Goal: Transaction & Acquisition: Purchase product/service

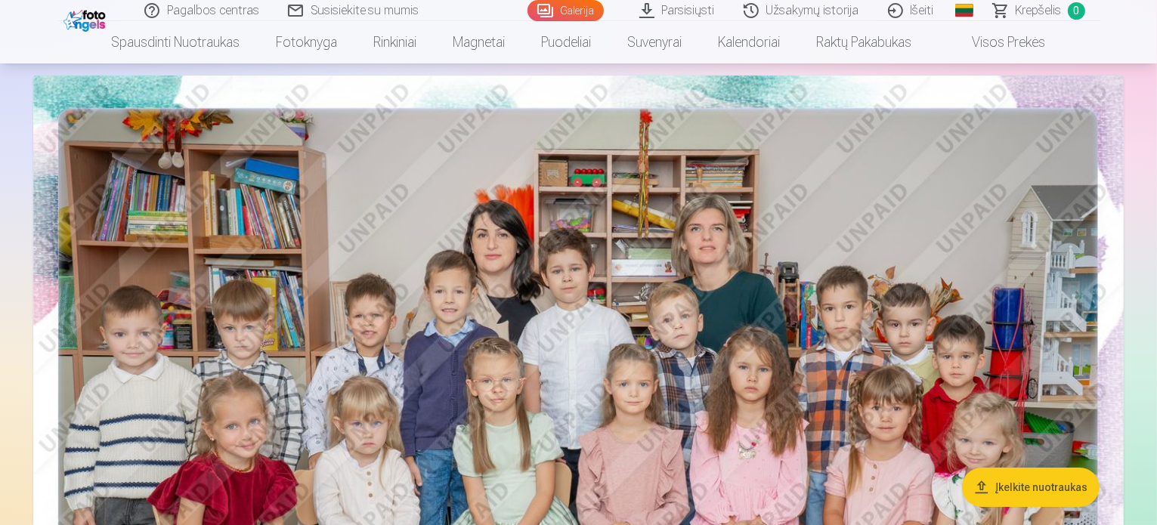
scroll to position [110, 0]
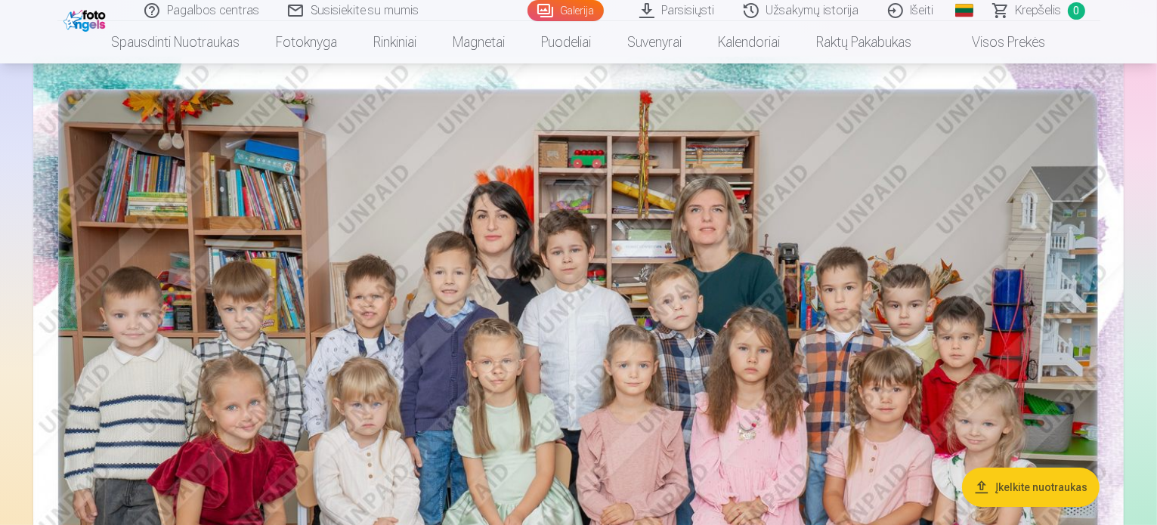
click at [1041, 8] on span "Krepšelis" at bounding box center [1038, 11] width 46 height 18
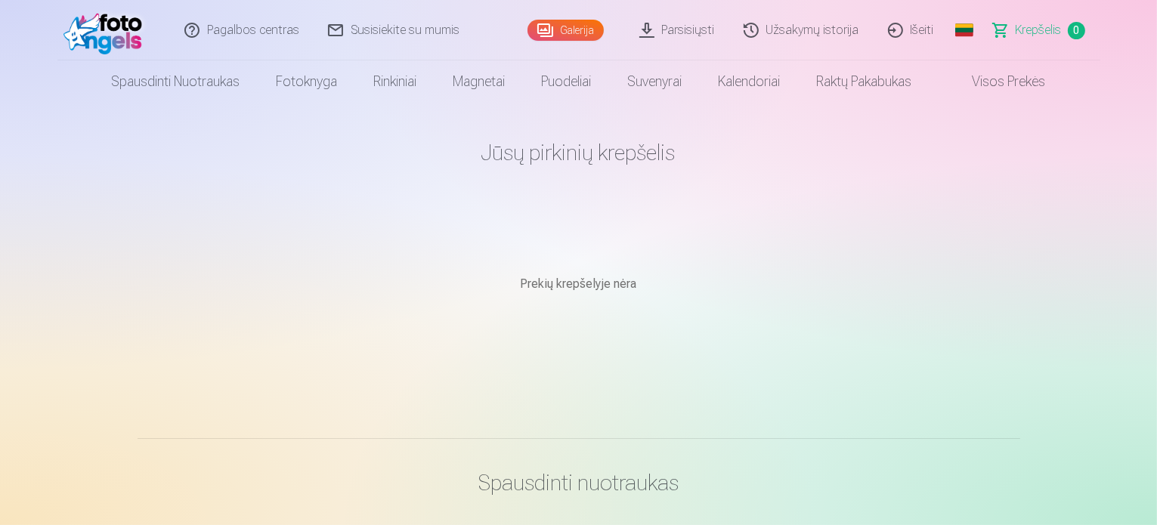
click at [583, 26] on link "Galerija" at bounding box center [565, 30] width 76 height 21
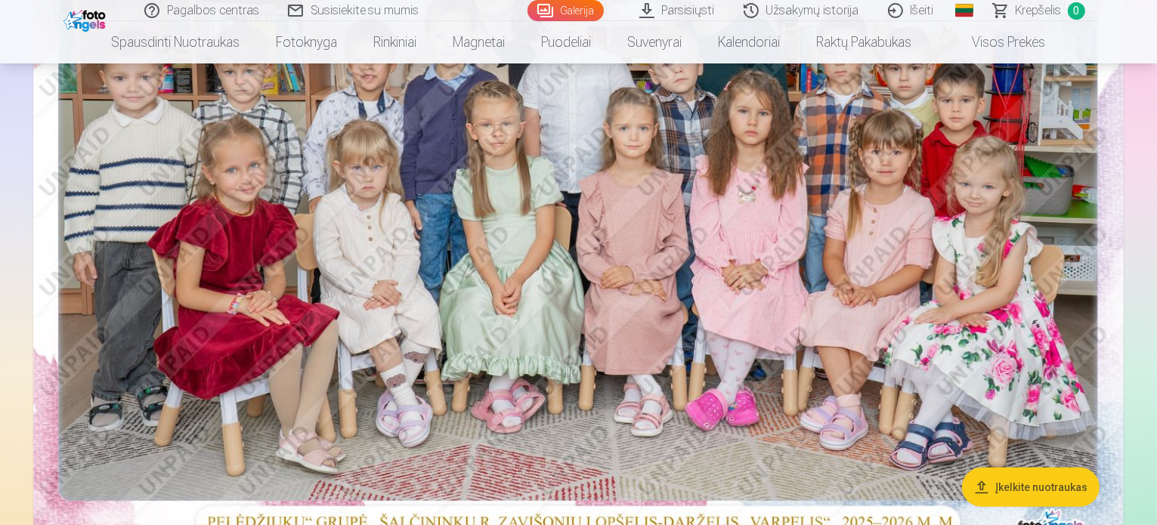
scroll to position [383, 0]
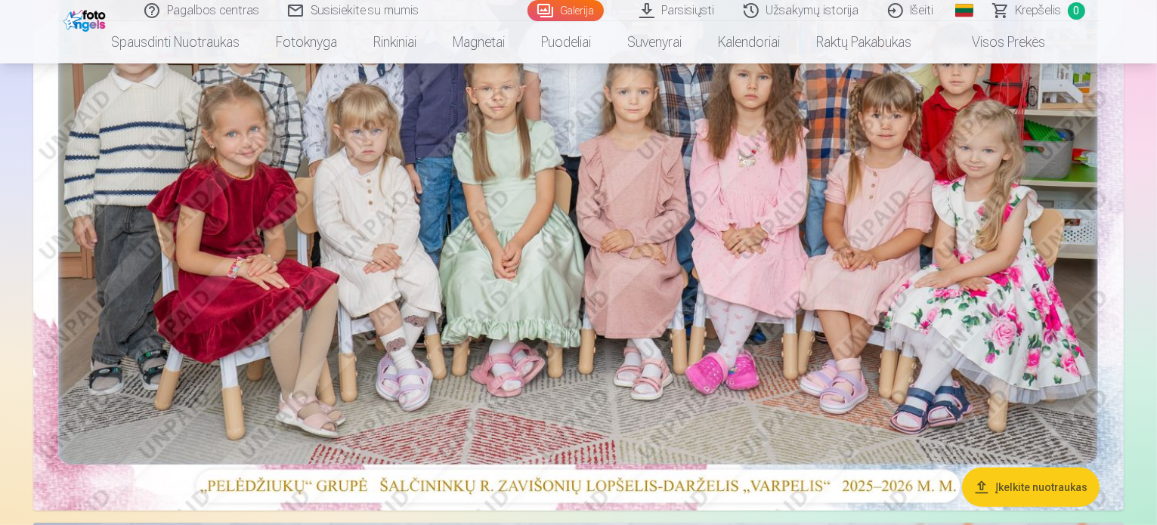
click at [837, 296] on img at bounding box center [578, 147] width 1090 height 728
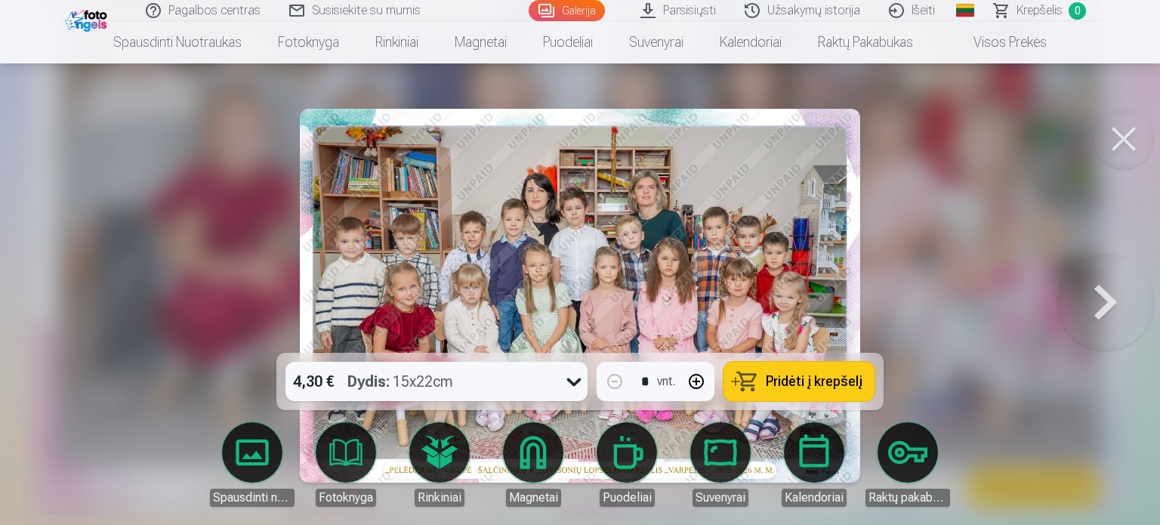
click at [825, 388] on span "Pridėti į krepšelį" at bounding box center [814, 382] width 97 height 14
click at [1102, 297] on button at bounding box center [1106, 296] width 97 height 84
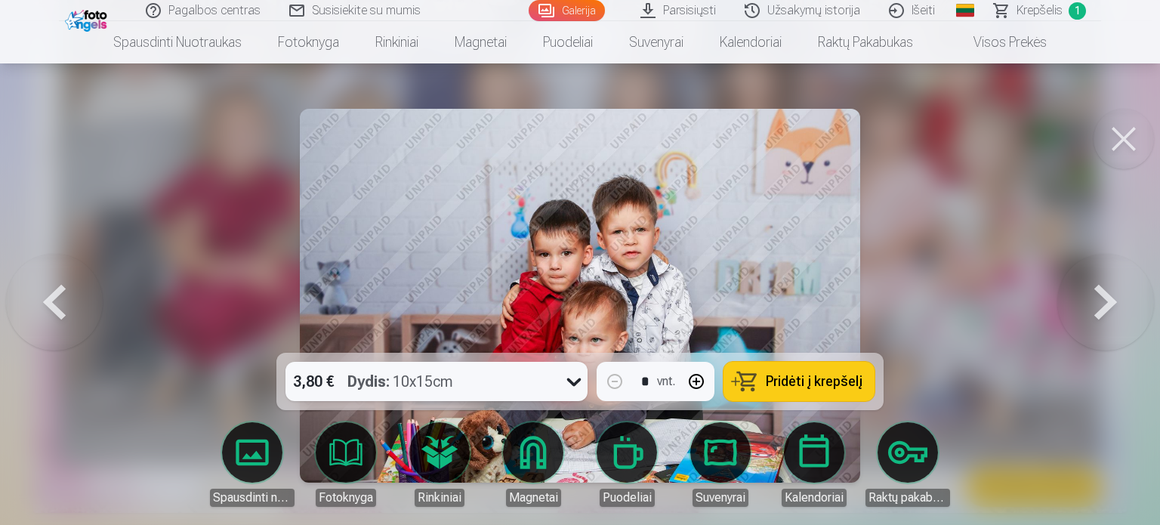
drag, startPoint x: 922, startPoint y: 239, endPoint x: 922, endPoint y: 181, distance: 58.2
click at [922, 181] on div at bounding box center [580, 262] width 1160 height 525
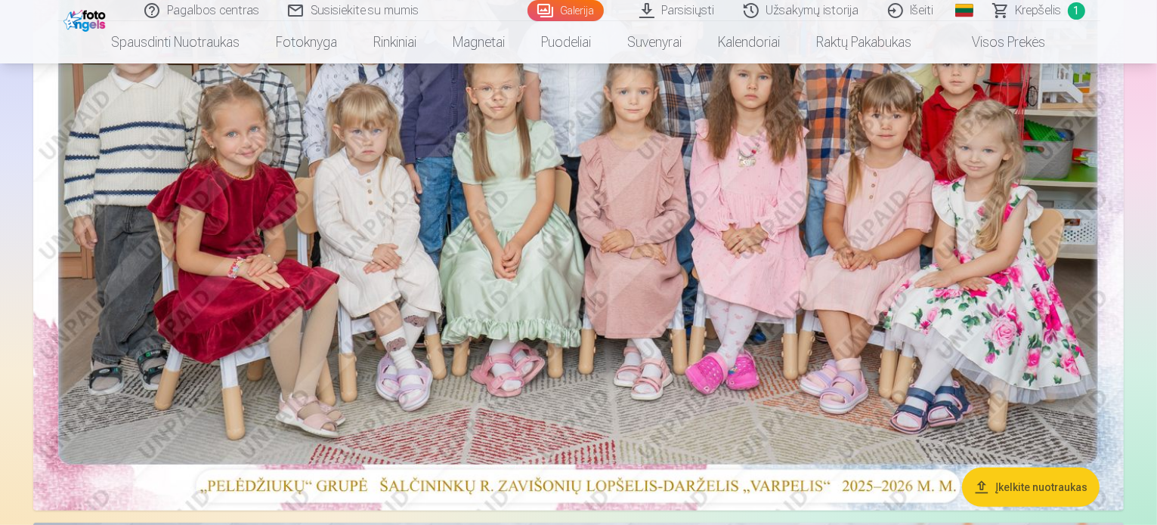
click at [858, 326] on img at bounding box center [578, 147] width 1090 height 728
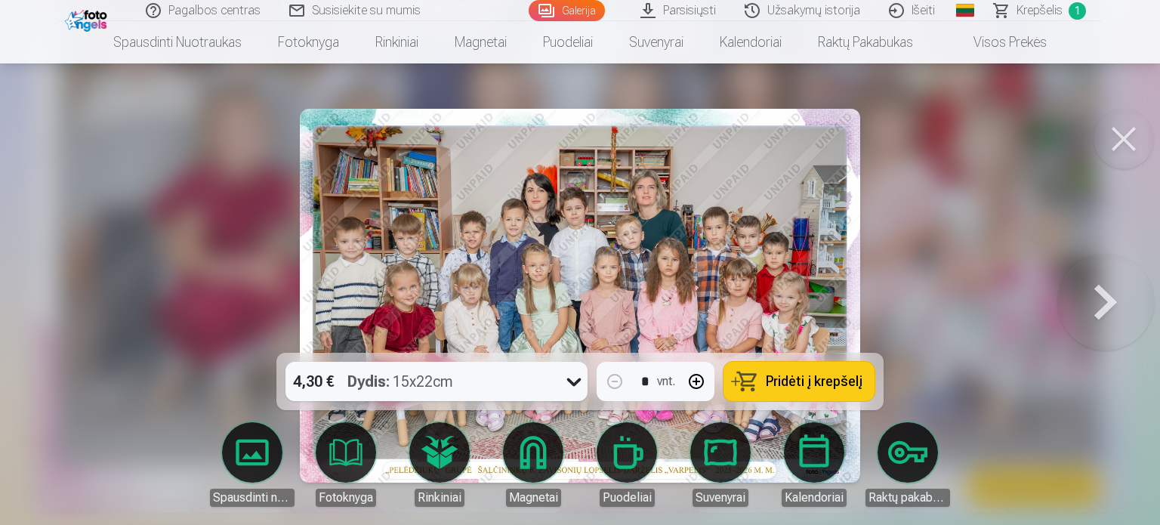
click at [1095, 307] on button at bounding box center [1106, 296] width 97 height 84
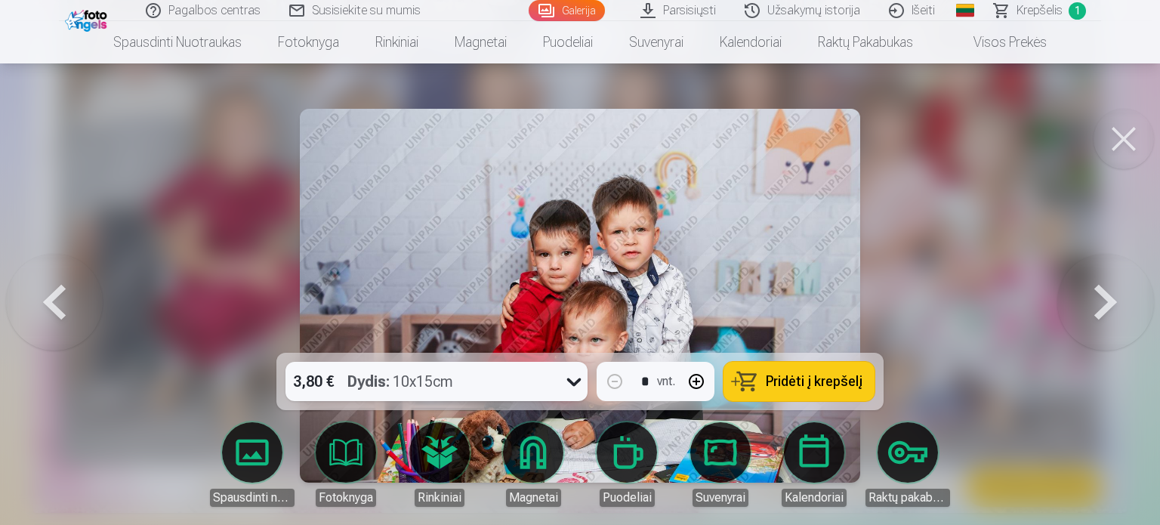
click at [834, 382] on span "Pridėti į krepšelį" at bounding box center [814, 382] width 97 height 14
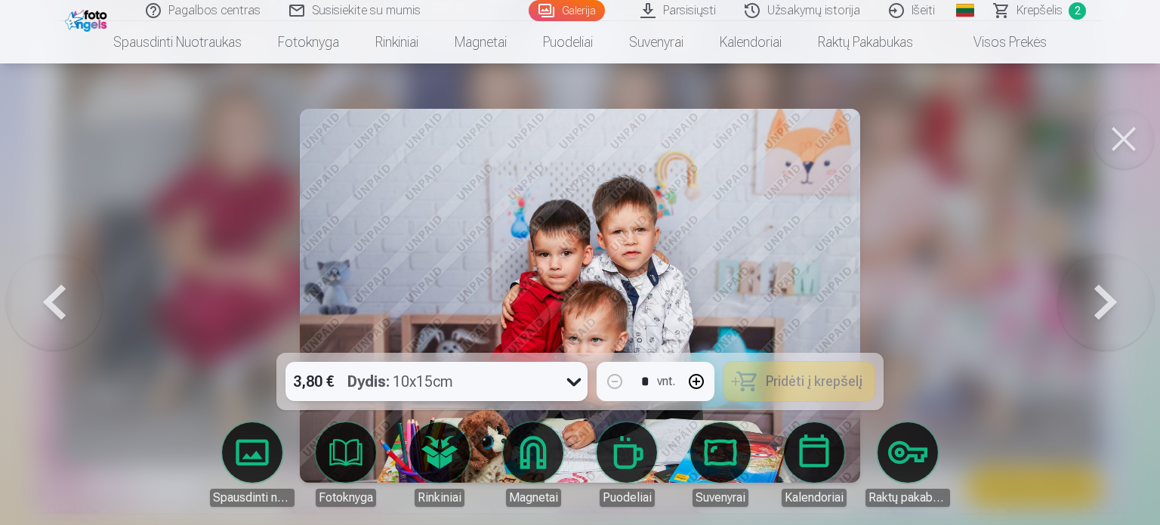
click at [1111, 302] on button at bounding box center [1106, 296] width 97 height 84
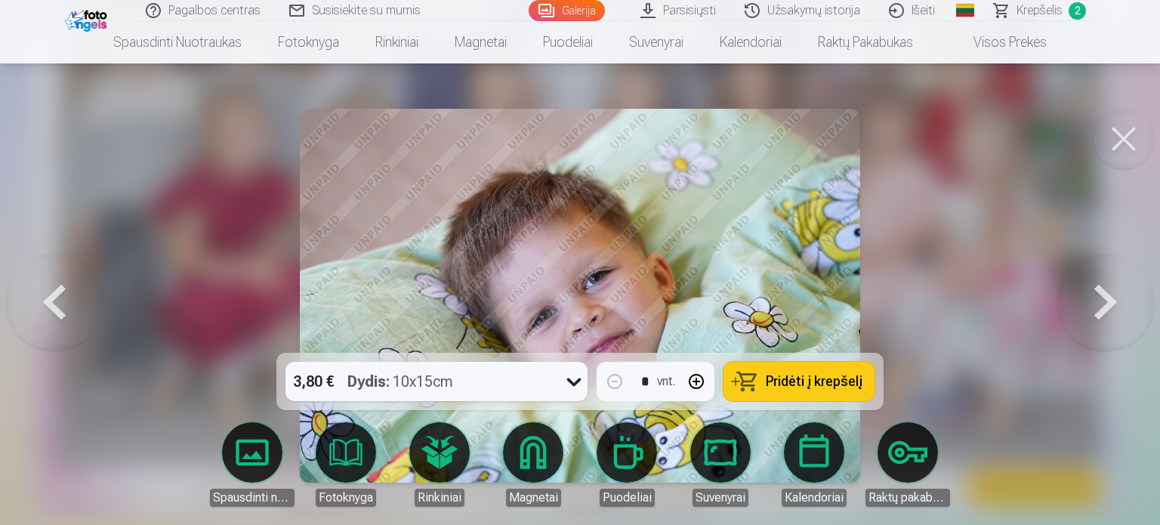
click at [1111, 302] on button at bounding box center [1106, 296] width 97 height 84
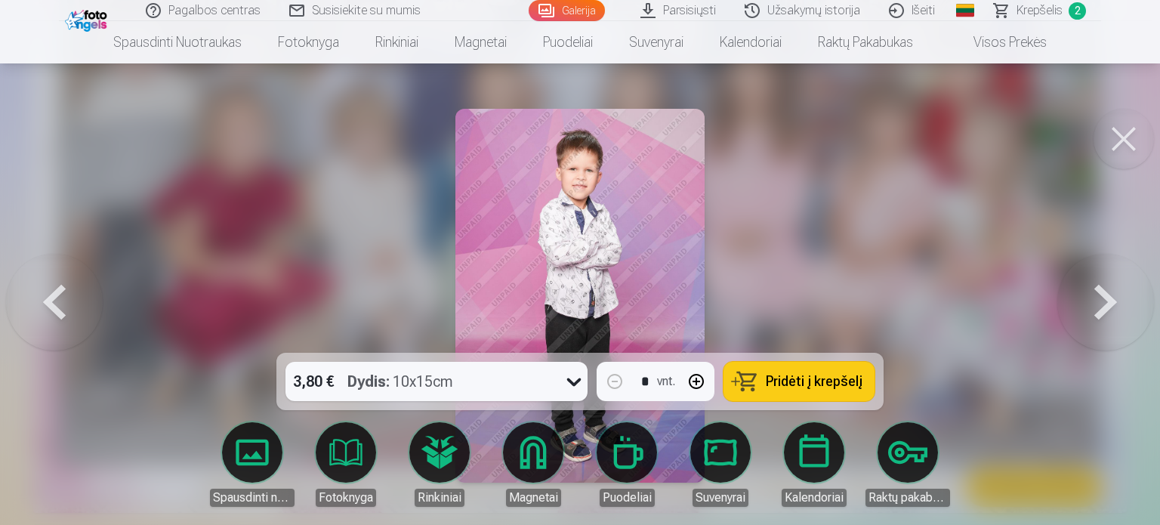
click at [805, 384] on span "Pridėti į krepšelį" at bounding box center [814, 382] width 97 height 14
click at [1102, 295] on button at bounding box center [1106, 296] width 97 height 84
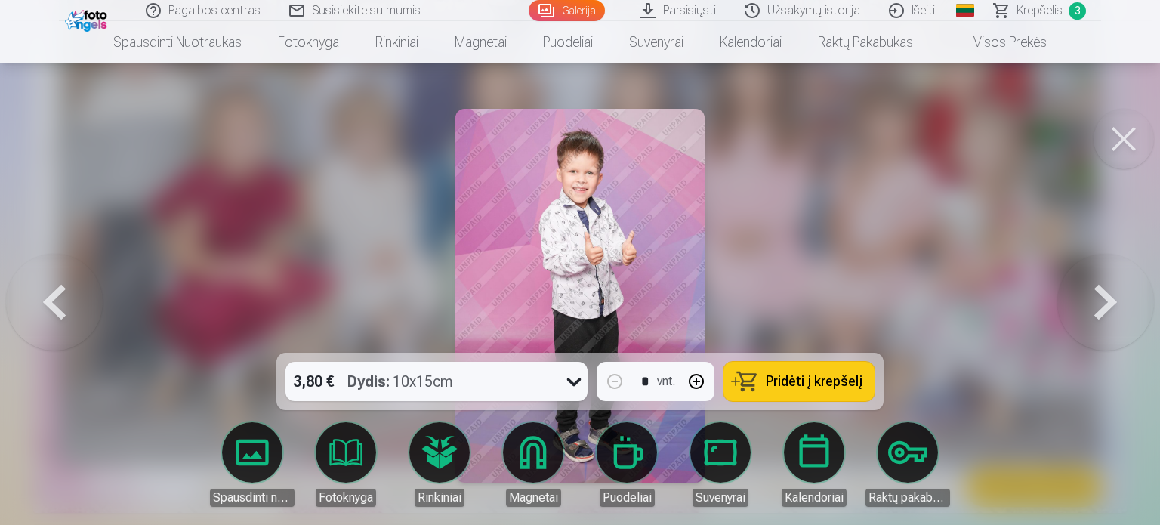
click at [814, 368] on button "Pridėti į krepšelį" at bounding box center [799, 381] width 151 height 39
click at [1104, 310] on button at bounding box center [1106, 296] width 97 height 84
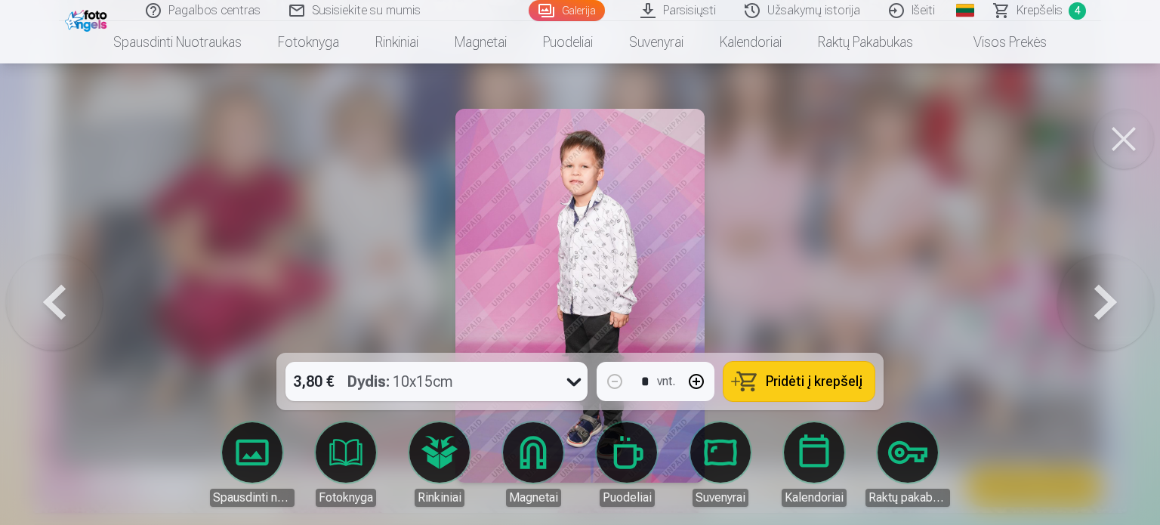
click at [1104, 310] on button at bounding box center [1106, 296] width 97 height 84
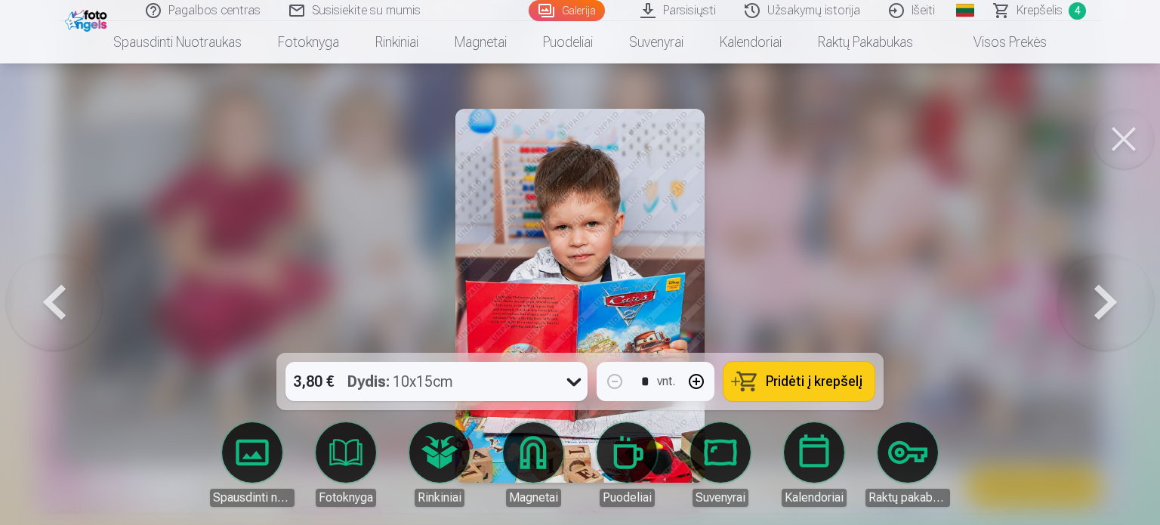
click at [817, 401] on div "3,80 € Dydis : 10x15cm * vnt. Pridėti į krepšelį" at bounding box center [580, 381] width 607 height 57
click at [825, 378] on span "Pridėti į krepšelį" at bounding box center [814, 382] width 97 height 14
click at [1099, 299] on button at bounding box center [1106, 296] width 97 height 84
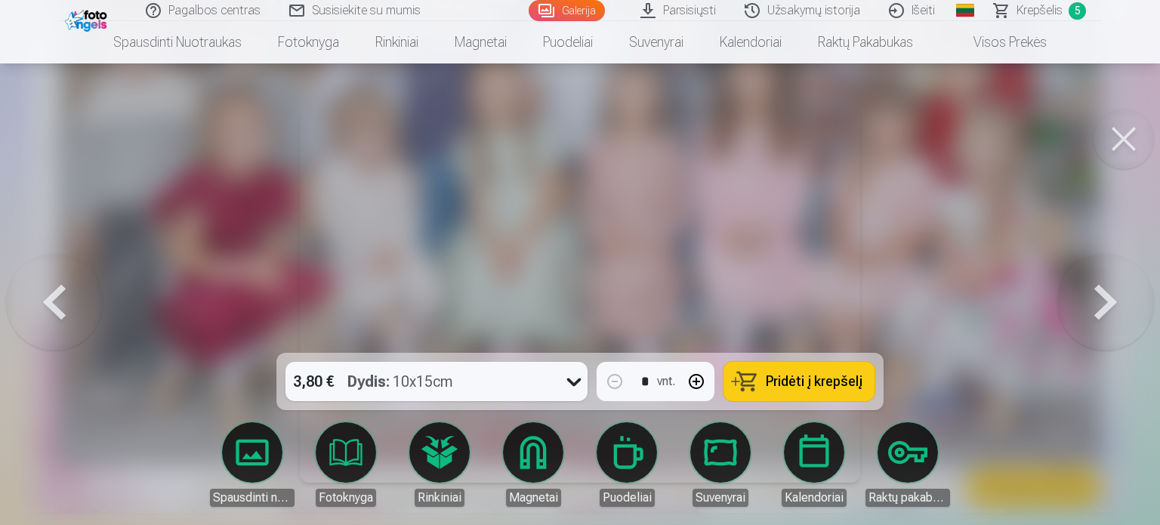
click at [1099, 299] on button at bounding box center [1106, 296] width 97 height 84
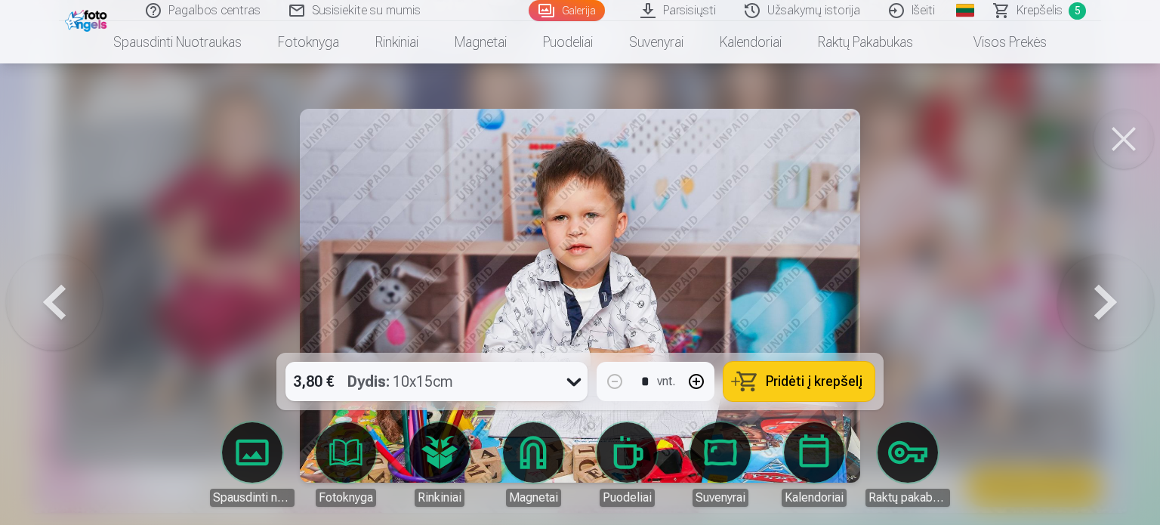
click at [834, 387] on span "Pridėti į krepšelį" at bounding box center [814, 382] width 97 height 14
click at [1102, 292] on button at bounding box center [1106, 296] width 97 height 84
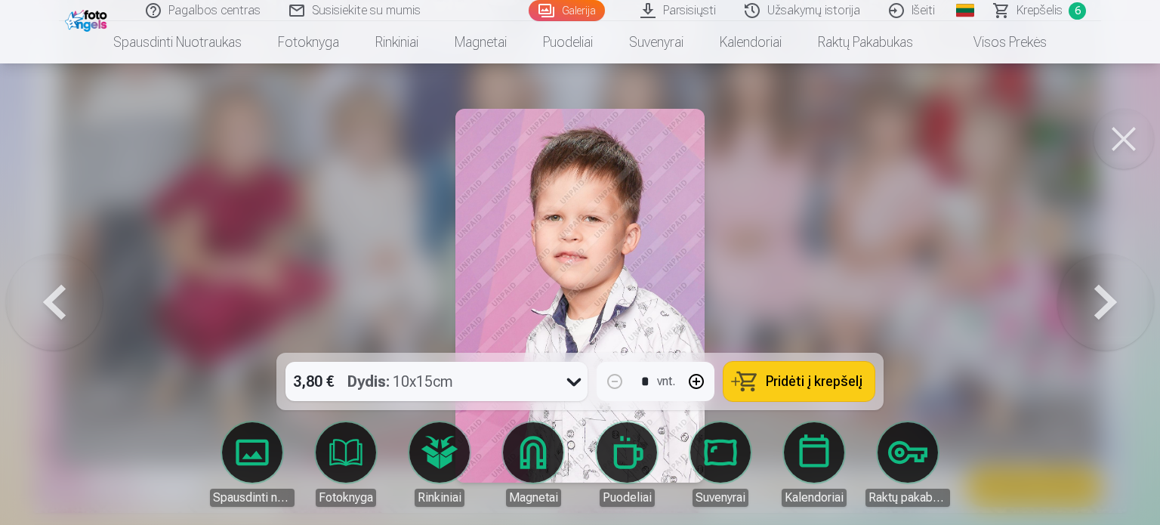
click at [1102, 292] on button at bounding box center [1106, 296] width 97 height 84
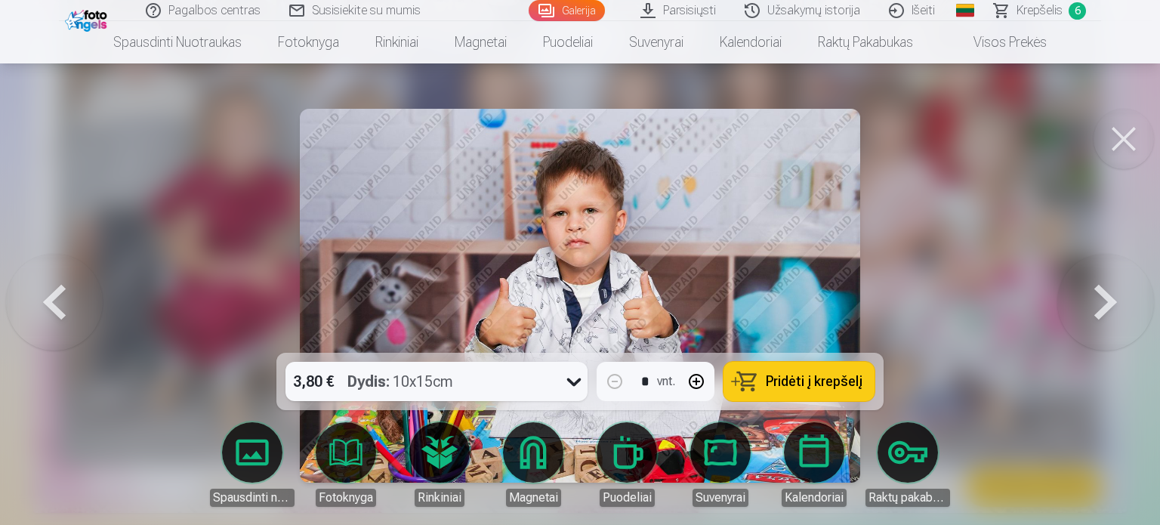
click at [831, 400] on button "Pridėti į krepšelį" at bounding box center [799, 381] width 151 height 39
click at [1109, 287] on button at bounding box center [1106, 296] width 97 height 84
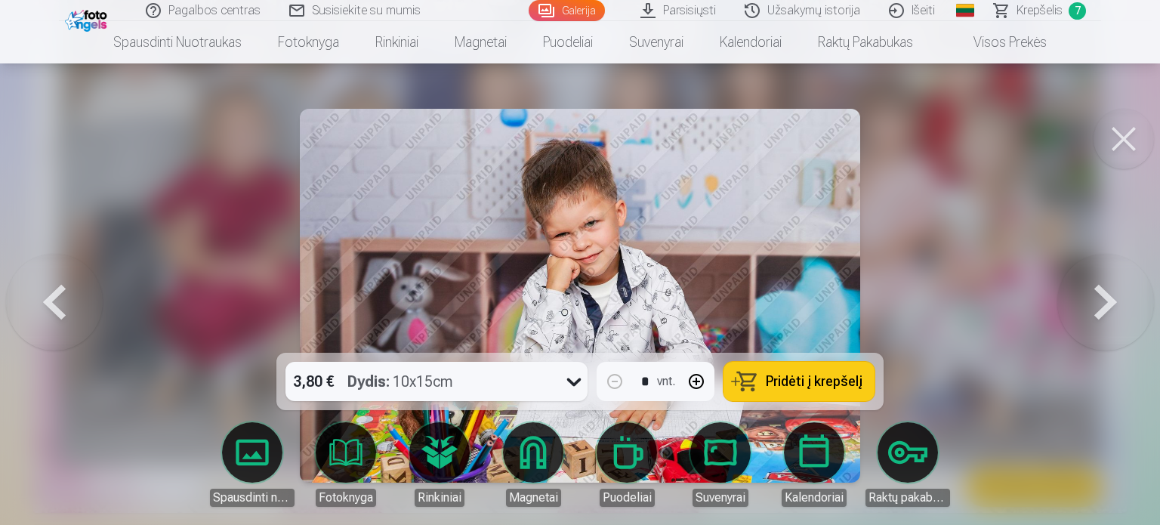
click at [839, 377] on span "Pridėti į krepšelį" at bounding box center [814, 382] width 97 height 14
click at [1102, 301] on button at bounding box center [1106, 296] width 97 height 84
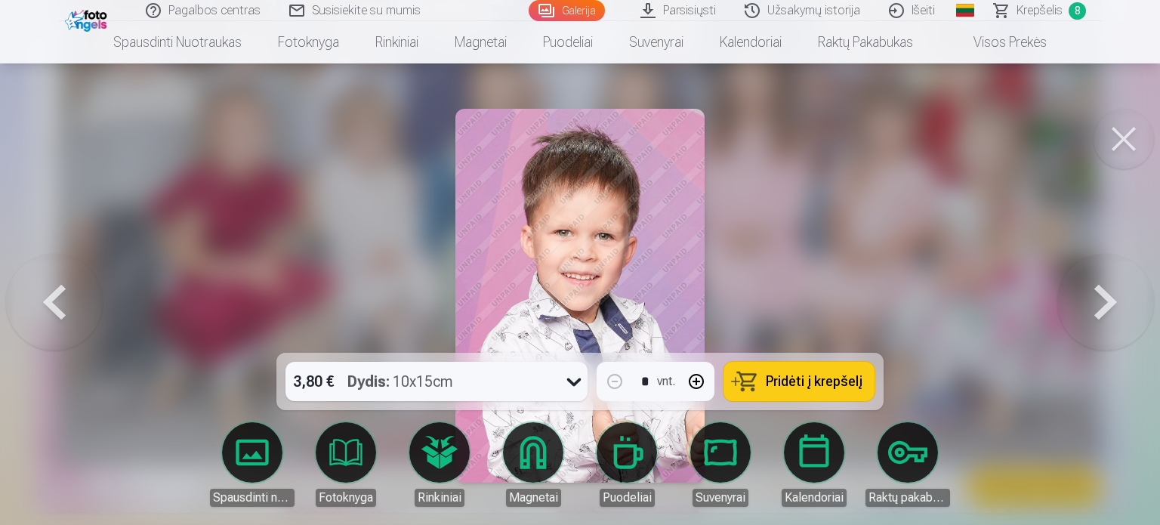
click at [834, 379] on span "Pridėti į krepšelį" at bounding box center [814, 382] width 97 height 14
click at [1100, 306] on button at bounding box center [1106, 296] width 97 height 84
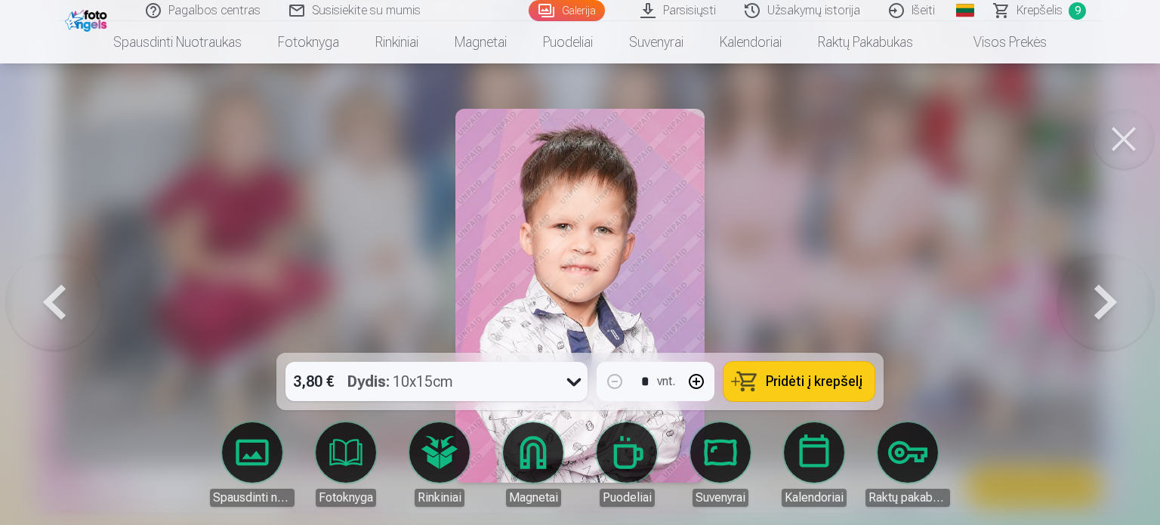
click at [1100, 306] on button at bounding box center [1106, 296] width 97 height 84
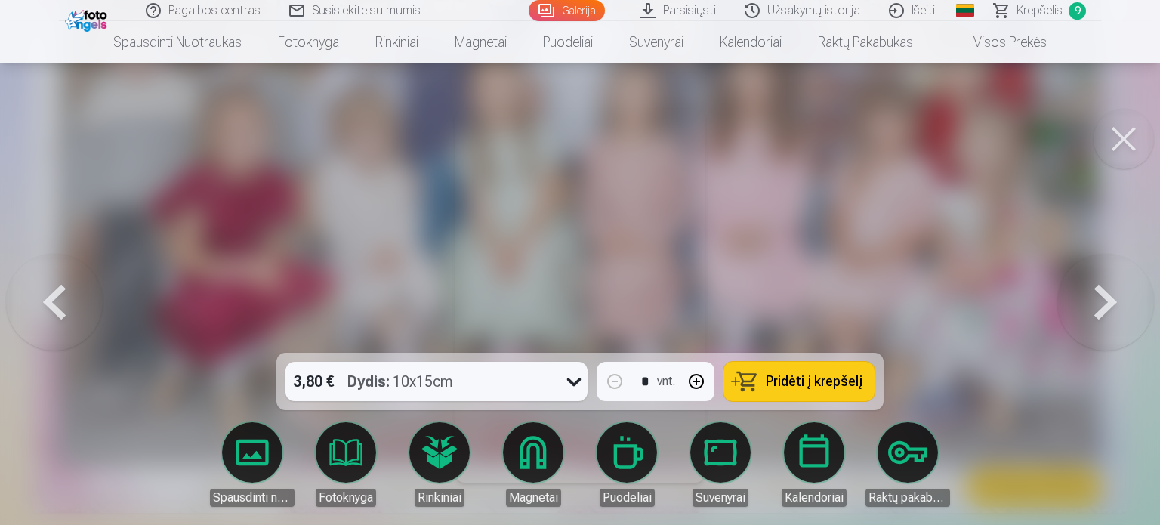
click at [1100, 306] on button at bounding box center [1106, 296] width 97 height 84
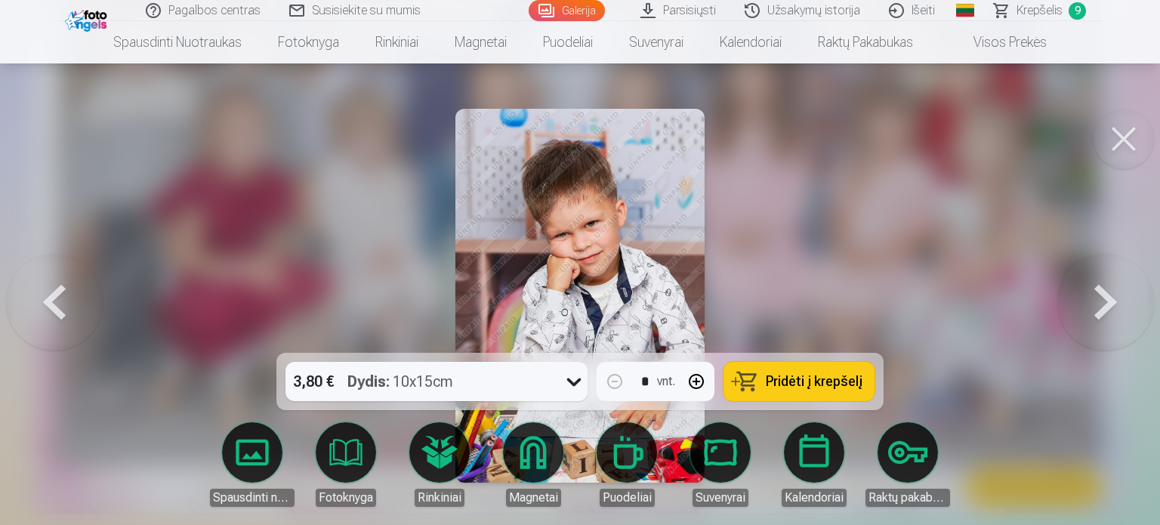
click at [801, 382] on span "Pridėti į krepšelį" at bounding box center [814, 382] width 97 height 14
click at [1098, 306] on button at bounding box center [1106, 296] width 97 height 84
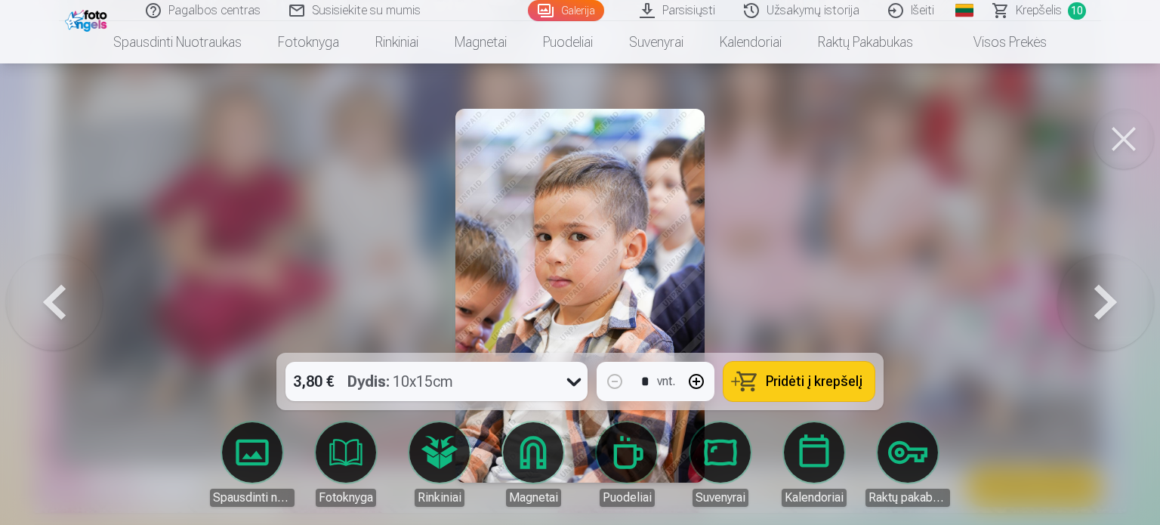
click at [1098, 306] on button at bounding box center [1106, 296] width 97 height 84
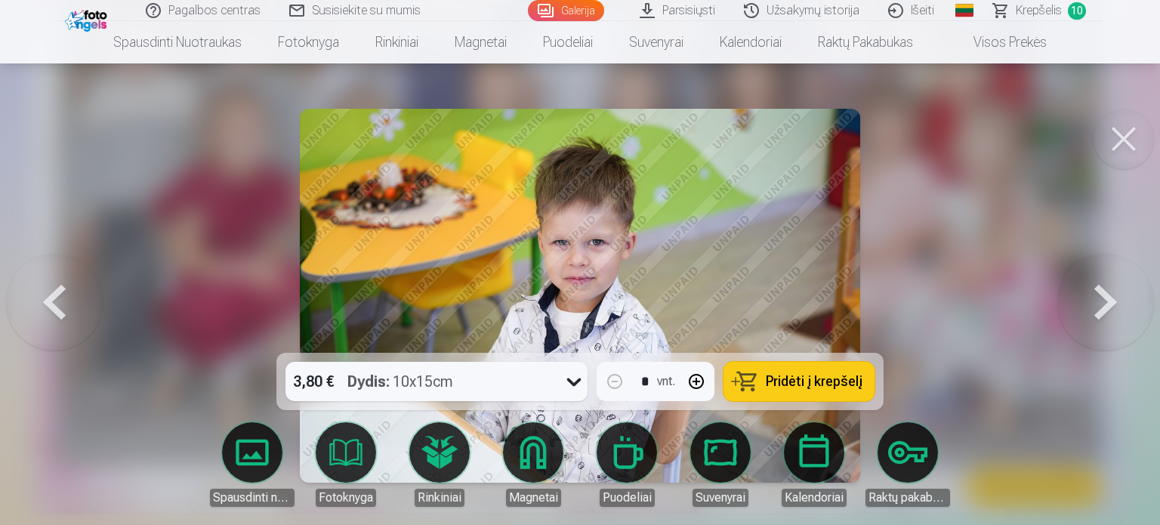
click at [1108, 290] on button at bounding box center [1106, 296] width 97 height 84
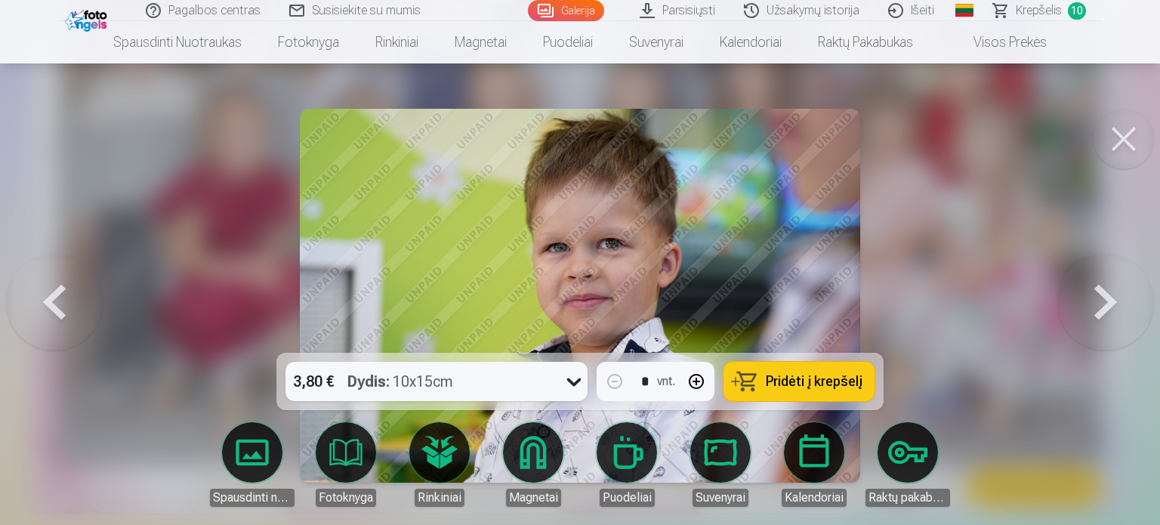
click at [1097, 314] on button at bounding box center [1106, 296] width 97 height 84
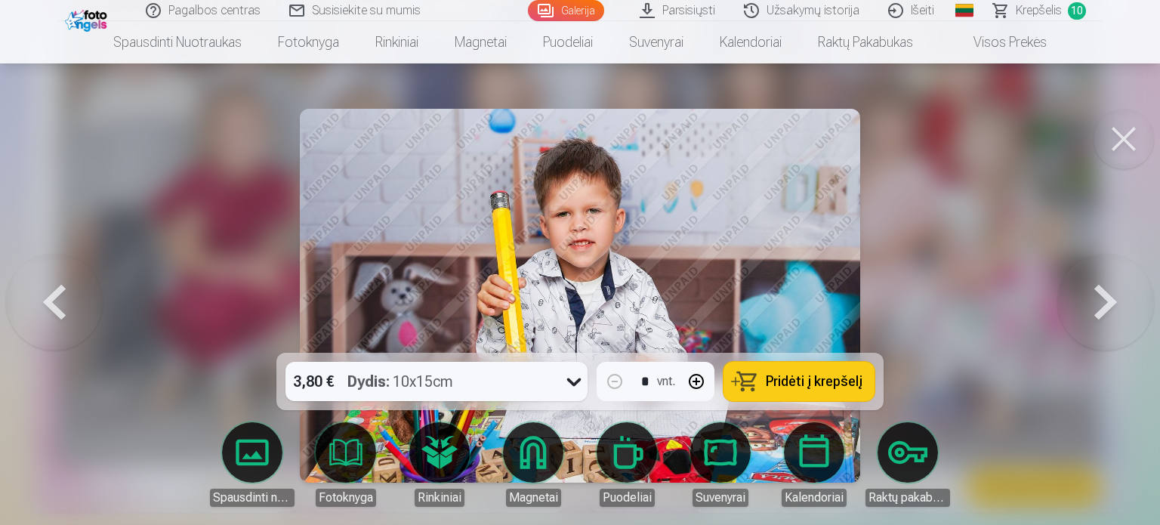
click at [1097, 314] on button at bounding box center [1106, 296] width 97 height 84
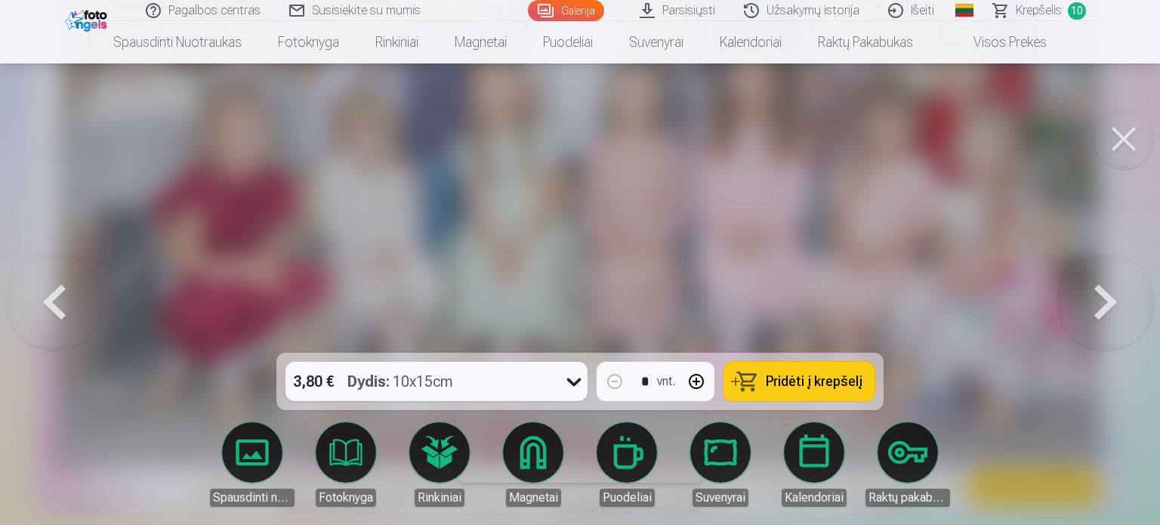
click at [1102, 305] on button at bounding box center [1106, 296] width 97 height 84
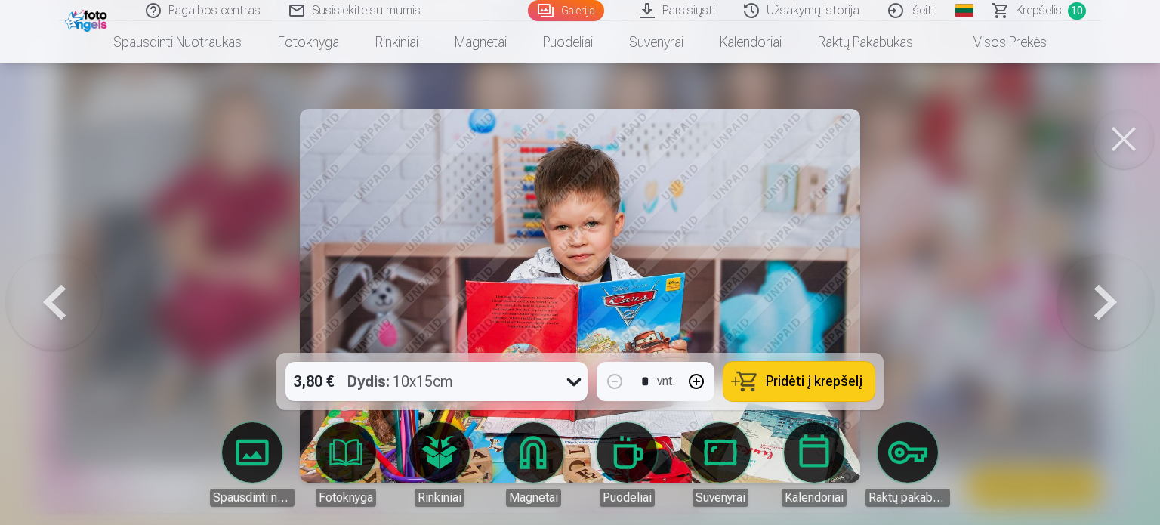
click at [1102, 305] on button at bounding box center [1106, 296] width 97 height 84
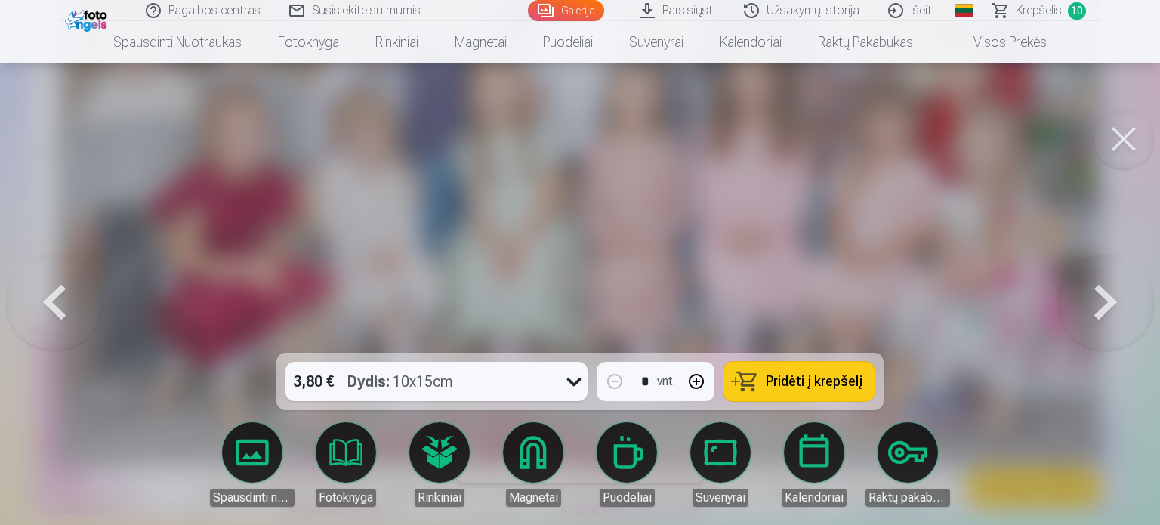
click at [1102, 305] on button at bounding box center [1106, 296] width 97 height 84
click at [1105, 312] on button at bounding box center [1106, 296] width 97 height 84
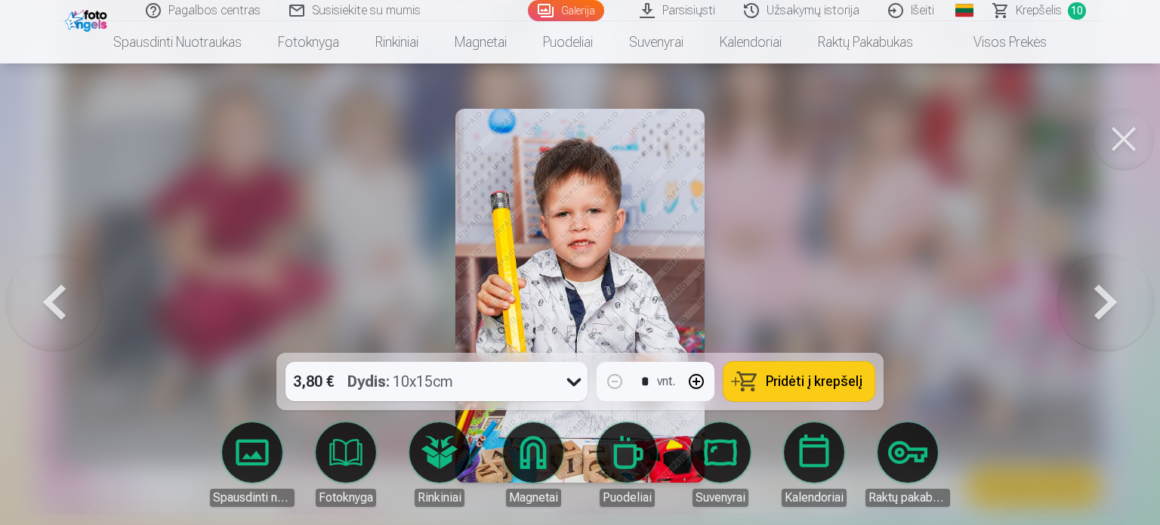
click at [1105, 312] on button at bounding box center [1106, 296] width 97 height 84
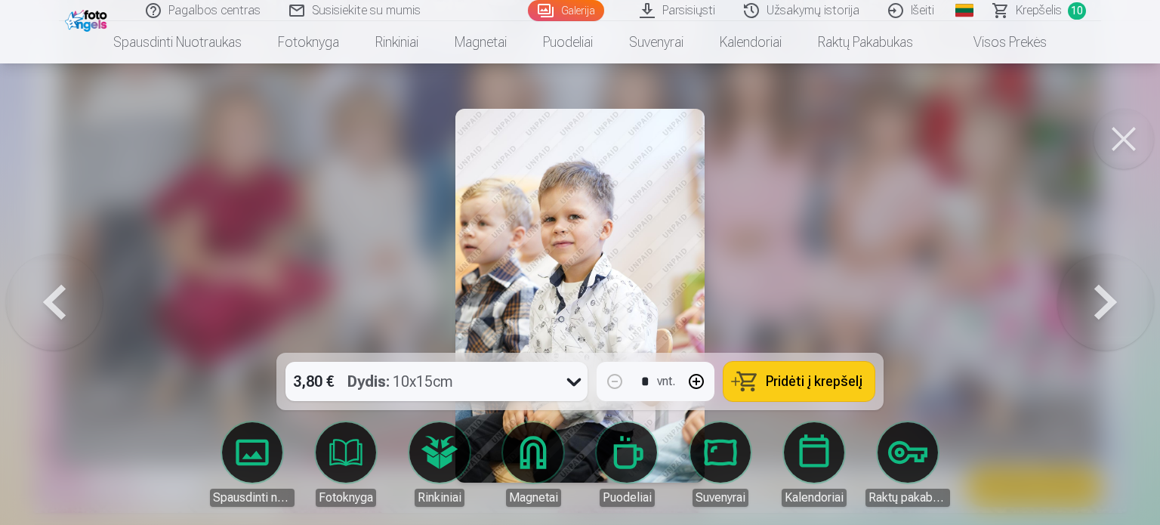
click at [1098, 295] on button at bounding box center [1106, 296] width 97 height 84
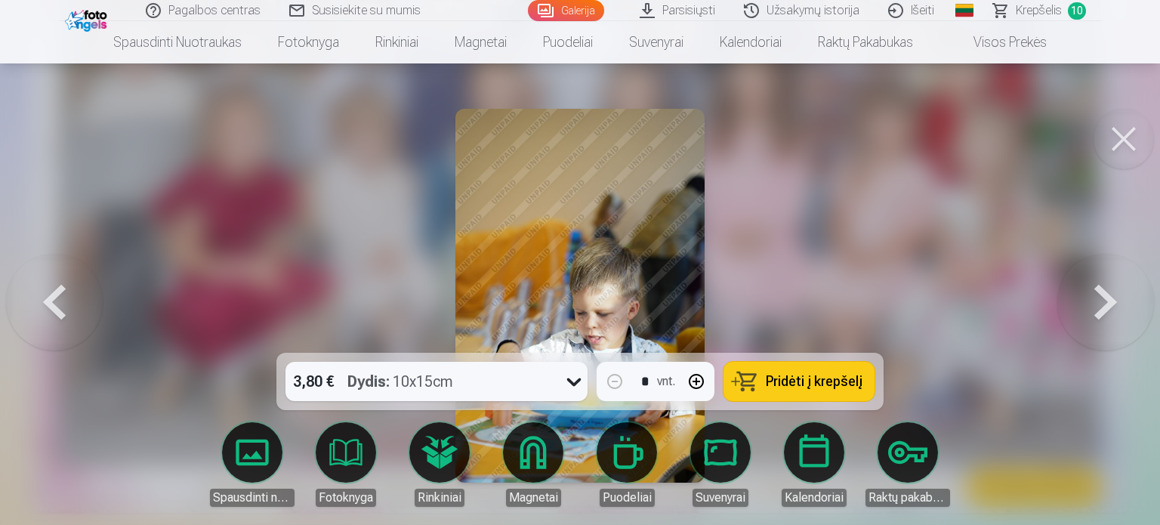
click at [795, 382] on span "Pridėti į krepšelį" at bounding box center [814, 382] width 97 height 14
click at [1101, 305] on button at bounding box center [1106, 296] width 97 height 84
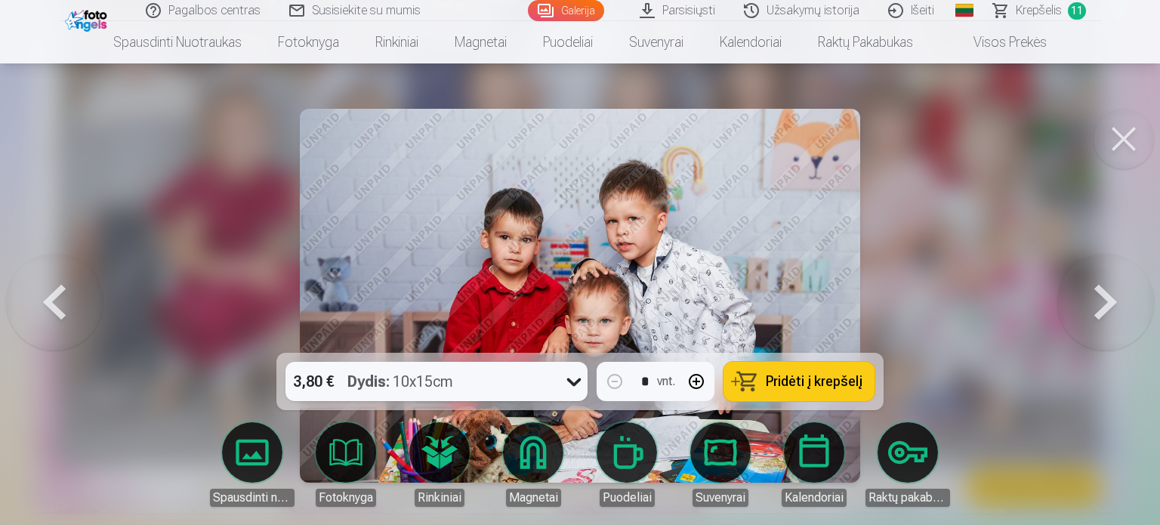
click at [1101, 305] on button at bounding box center [1106, 296] width 97 height 84
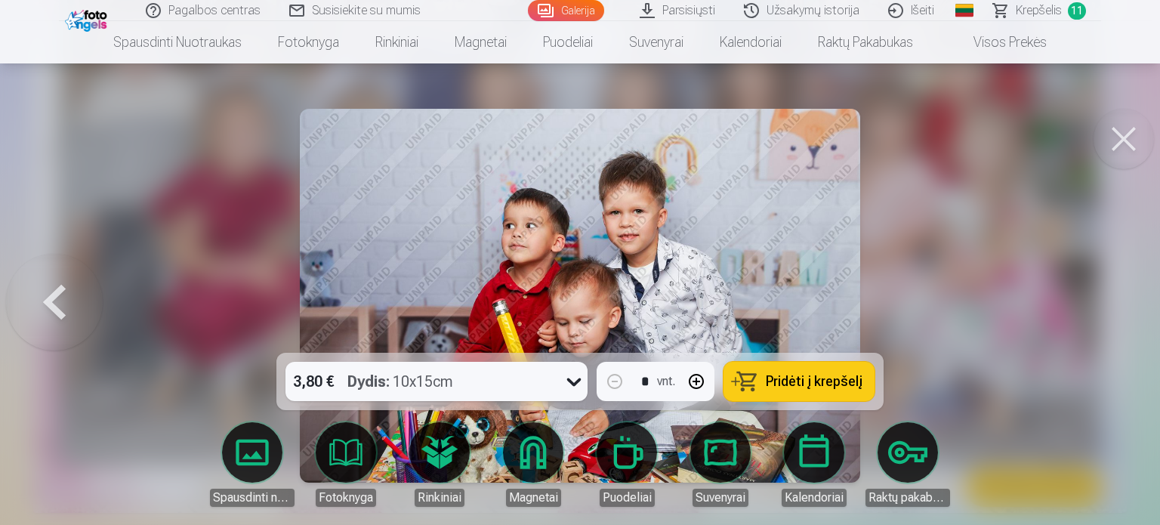
click at [63, 301] on button at bounding box center [54, 296] width 97 height 84
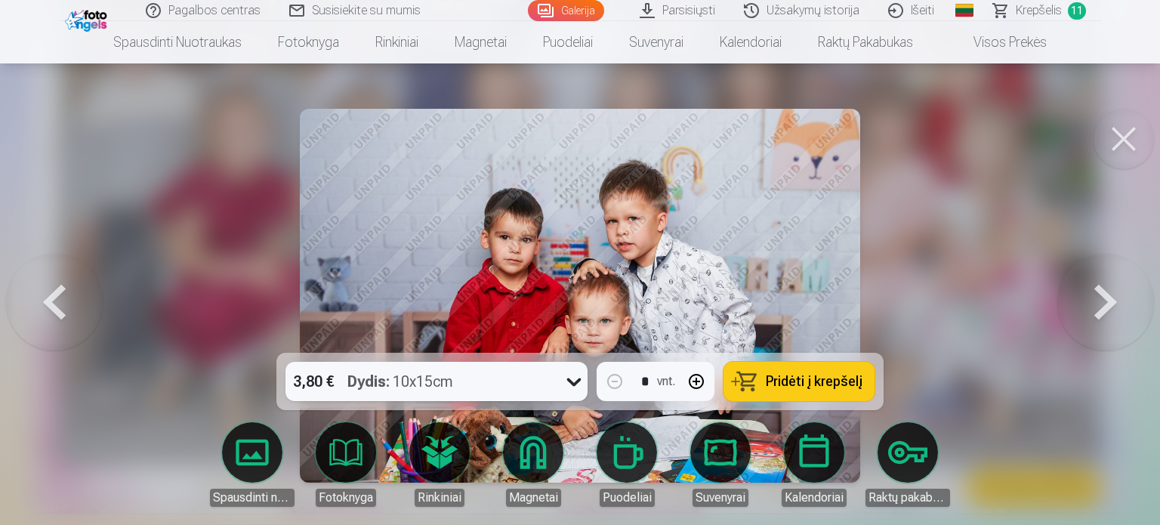
click at [837, 386] on span "Pridėti į krepšelį" at bounding box center [814, 382] width 97 height 14
click at [1098, 297] on button at bounding box center [1106, 296] width 97 height 84
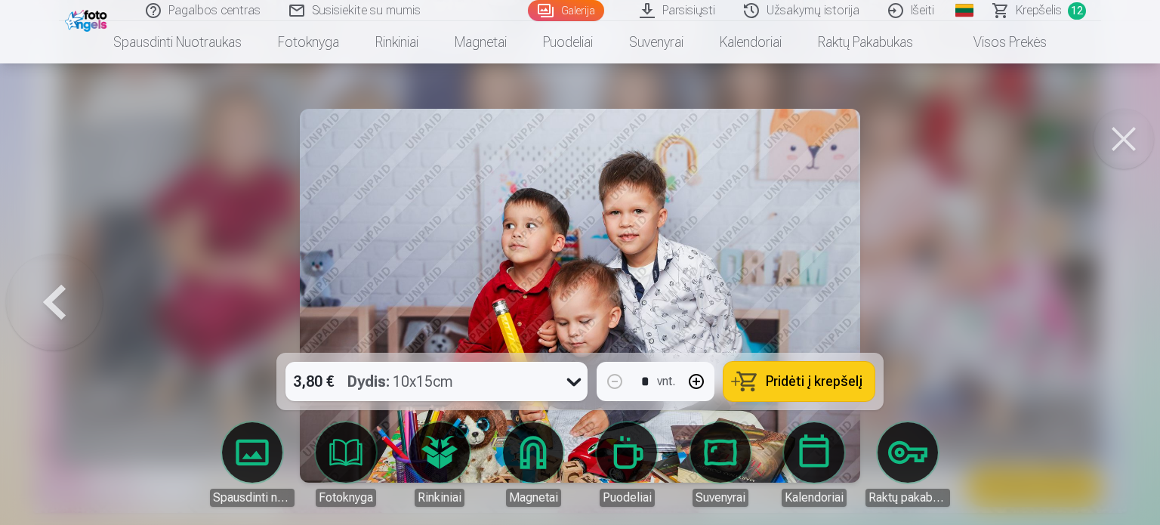
click at [1098, 297] on div at bounding box center [580, 262] width 1160 height 525
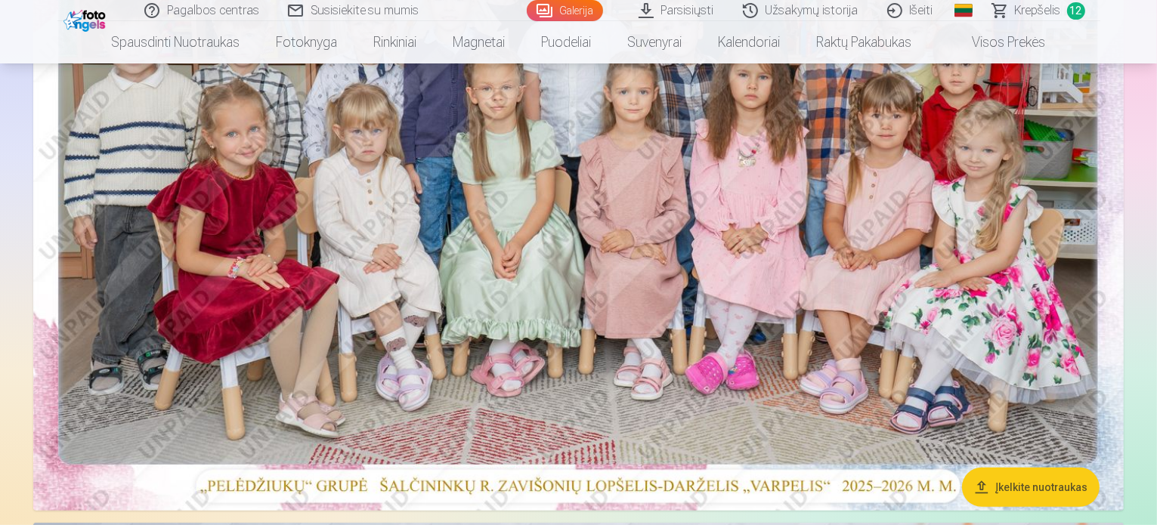
click at [1040, 10] on span "Krepšelis" at bounding box center [1038, 11] width 46 height 18
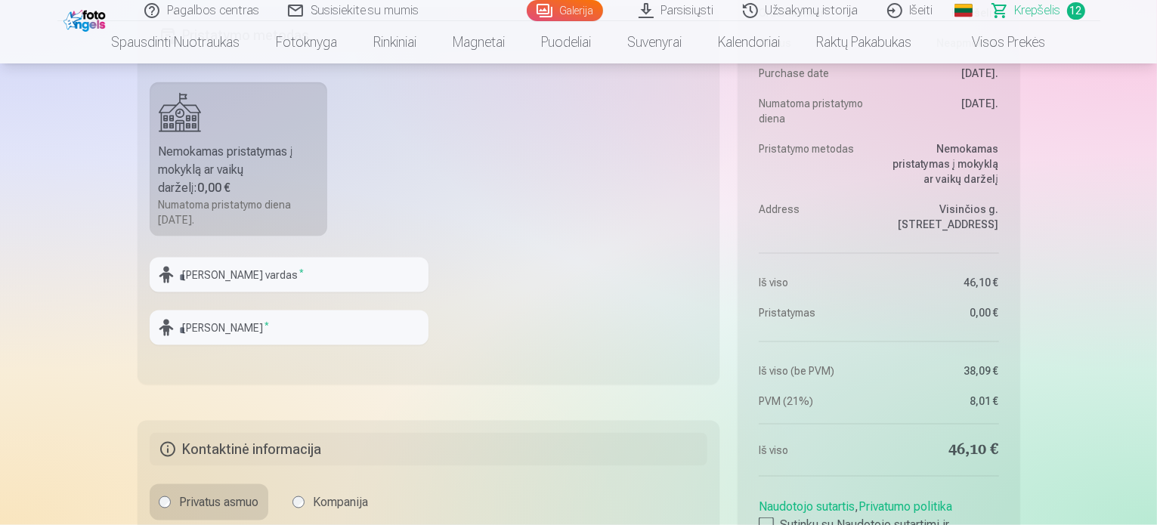
scroll to position [2200, 0]
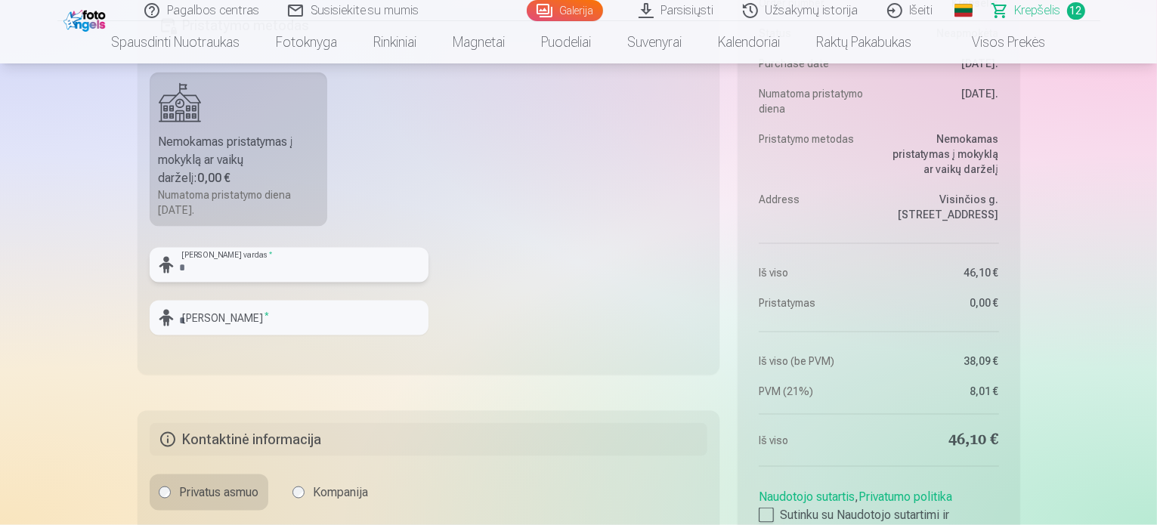
click at [270, 275] on input "text" at bounding box center [289, 265] width 279 height 35
type input "******"
click at [255, 311] on input "text" at bounding box center [289, 318] width 279 height 35
type input "******"
click at [644, 294] on fieldset "Pristatymo metodas Nemokamas pristatymas į mokyklą ar vaikų darželį : 0,00 € Nu…" at bounding box center [428, 186] width 582 height 378
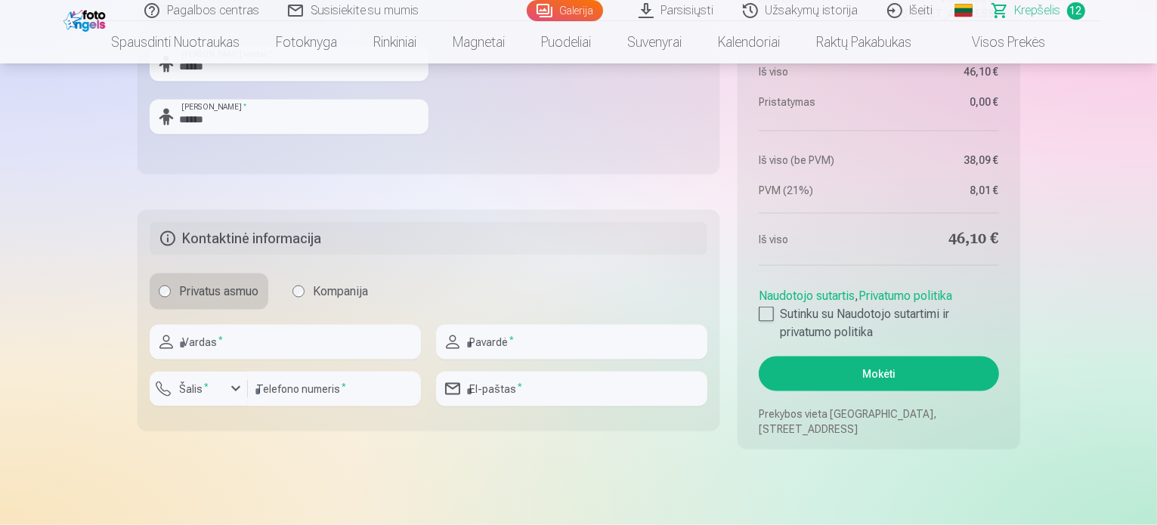
scroll to position [2419, 0]
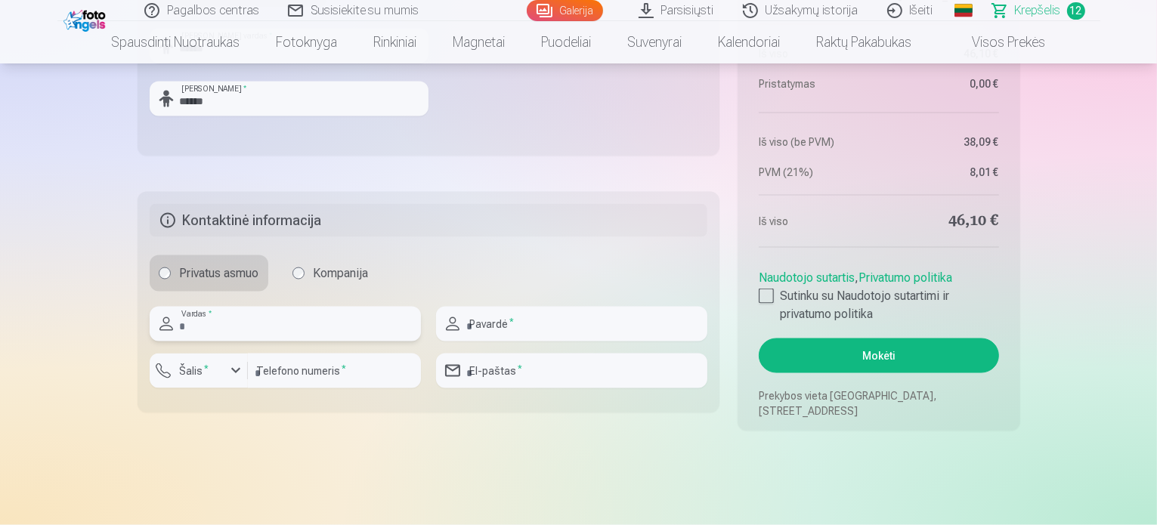
click at [240, 323] on input "text" at bounding box center [285, 324] width 271 height 35
type input "******"
click at [498, 320] on input "text" at bounding box center [571, 324] width 271 height 35
type input "*******"
click at [234, 370] on div "button" at bounding box center [236, 371] width 18 height 18
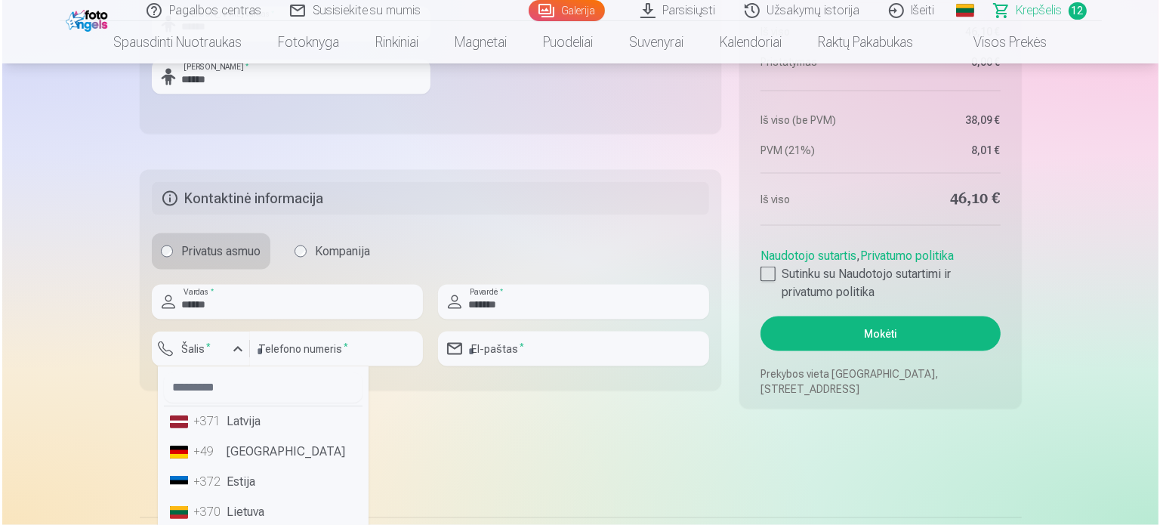
scroll to position [2471, 0]
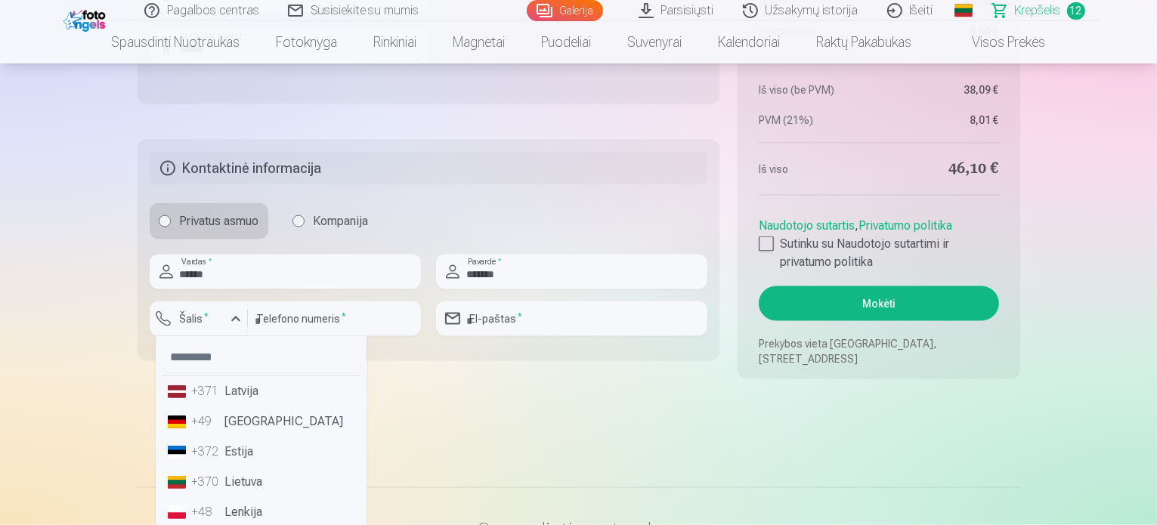
click at [218, 480] on div "+370" at bounding box center [207, 482] width 30 height 18
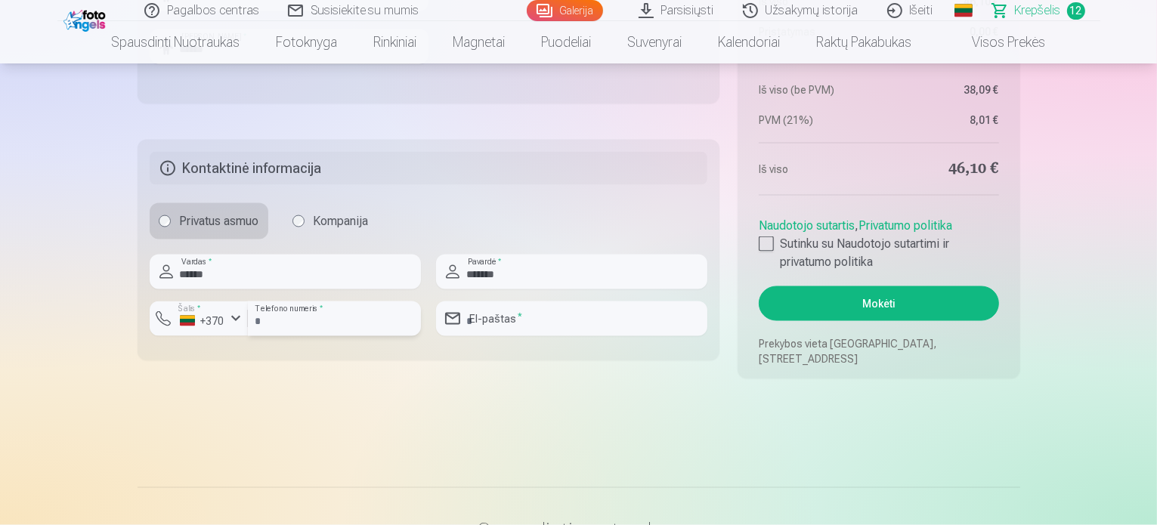
click at [274, 314] on input "number" at bounding box center [334, 318] width 173 height 35
type input "*********"
click at [500, 313] on input "email" at bounding box center [571, 318] width 271 height 35
type input "**********"
click at [768, 239] on div at bounding box center [766, 243] width 15 height 15
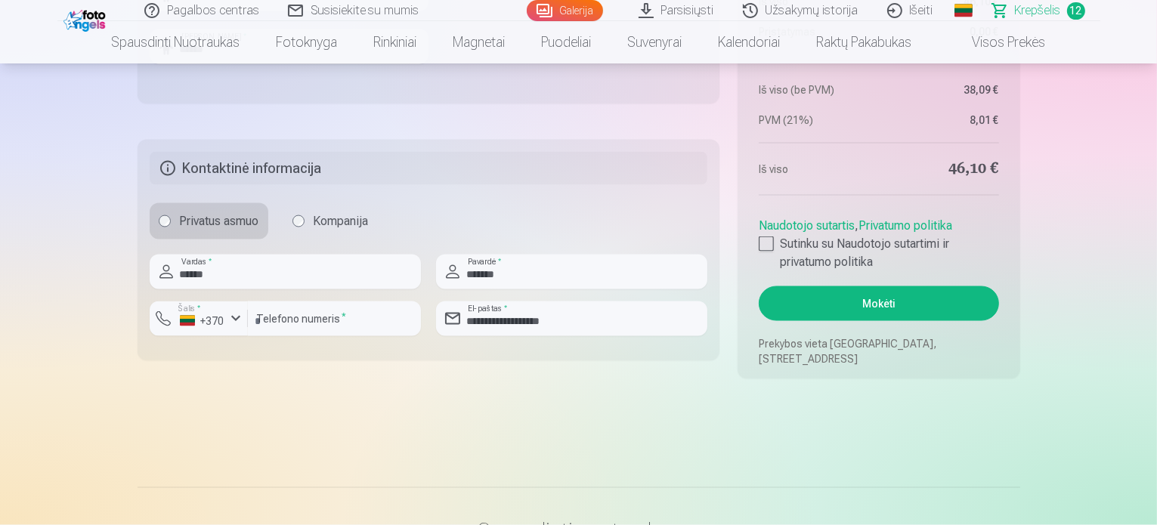
click at [888, 299] on button "Mokėti" at bounding box center [878, 303] width 239 height 35
